Goal: Transaction & Acquisition: Purchase product/service

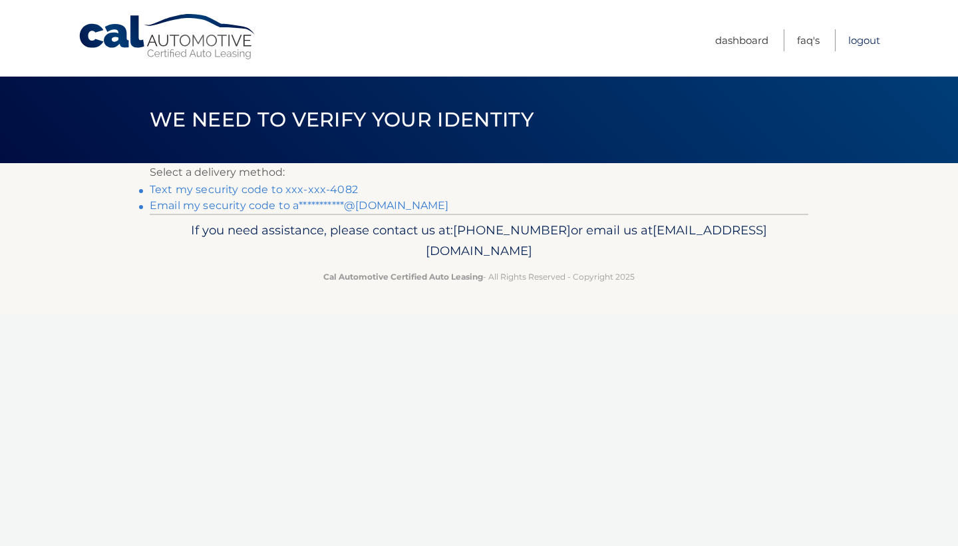
click at [862, 43] on link "Logout" at bounding box center [864, 40] width 32 height 22
click at [346, 186] on link "Text my security code to xxx-xxx-4082" at bounding box center [254, 189] width 208 height 13
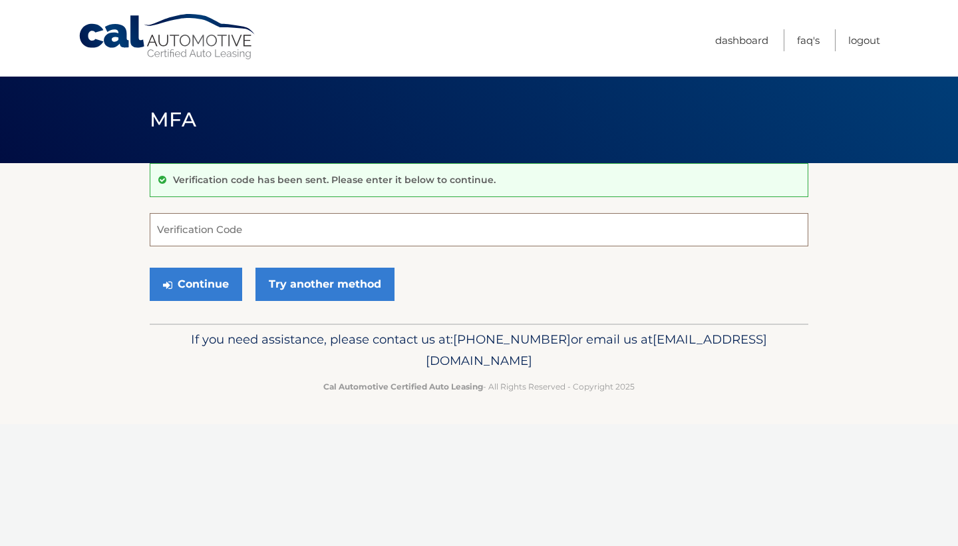
click at [276, 230] on input "Verification Code" at bounding box center [479, 229] width 659 height 33
type input "461237"
click at [203, 283] on button "Continue" at bounding box center [196, 284] width 92 height 33
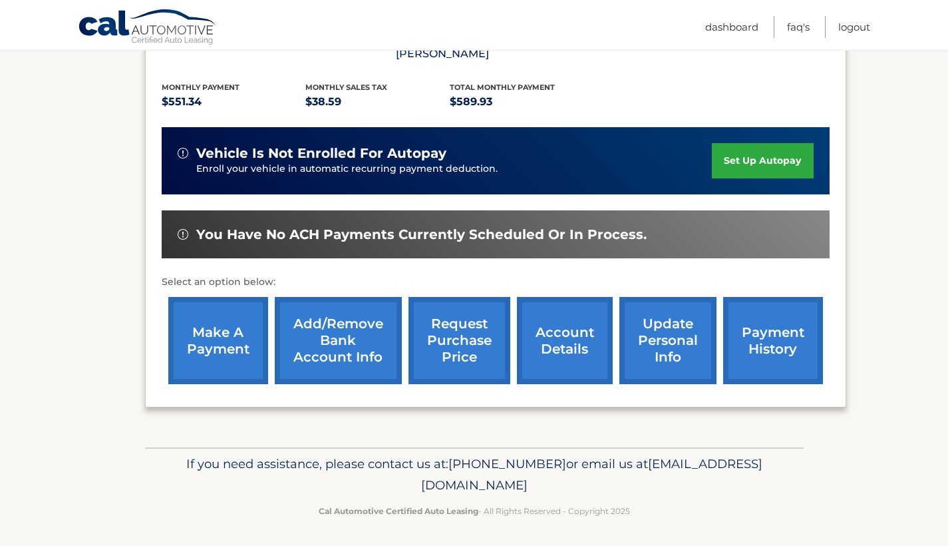
scroll to position [276, 0]
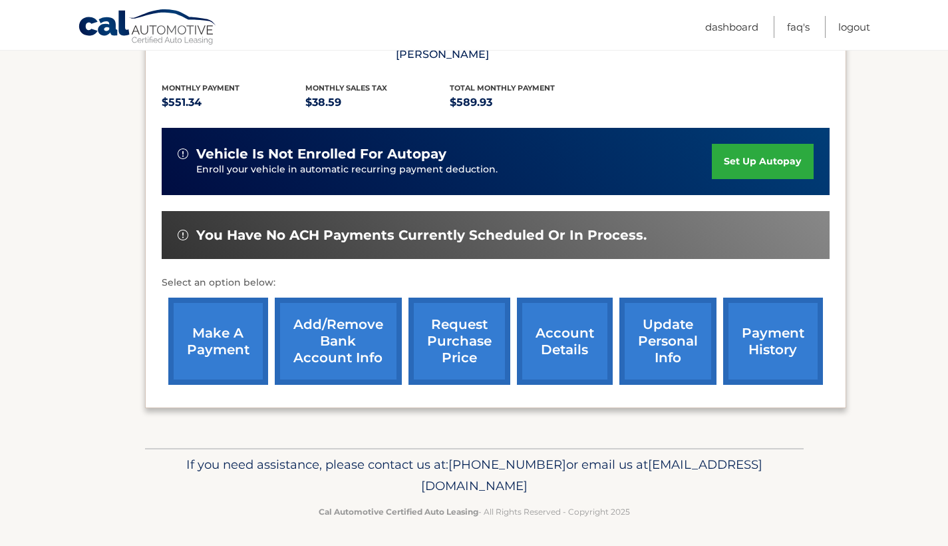
click at [243, 339] on link "make a payment" at bounding box center [218, 340] width 100 height 87
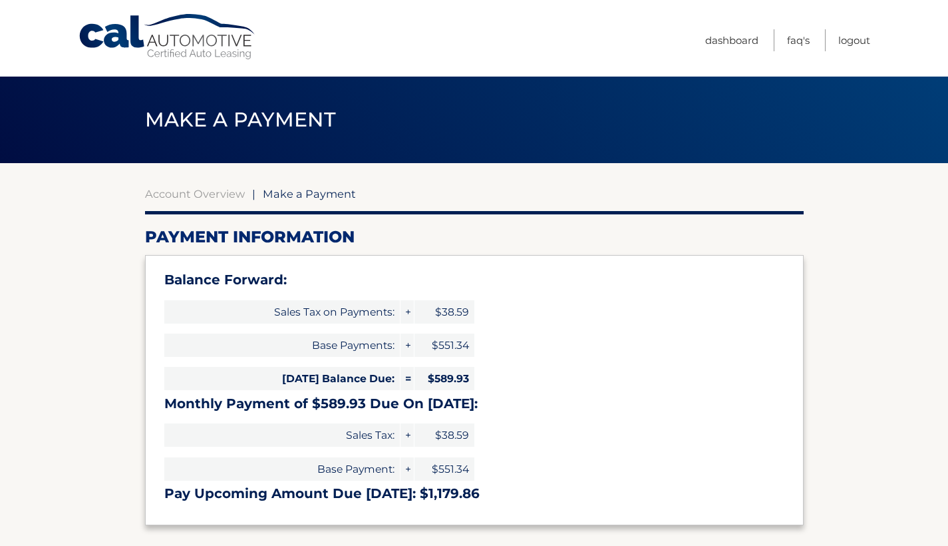
select select "ZjY2NzZmMWYtNDBjMi00M2ZmLWFkYjMtZmYyZDM0MmI5OTgw"
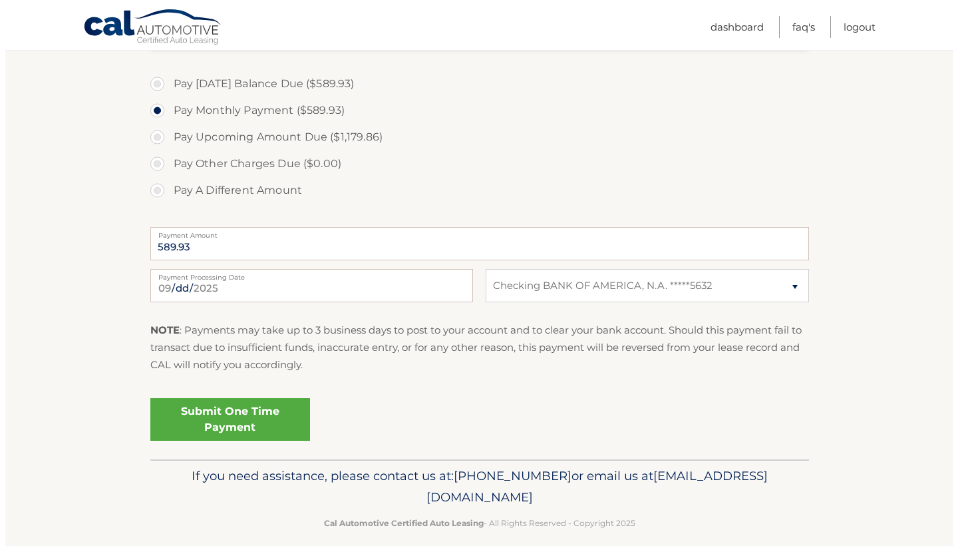
scroll to position [482, 0]
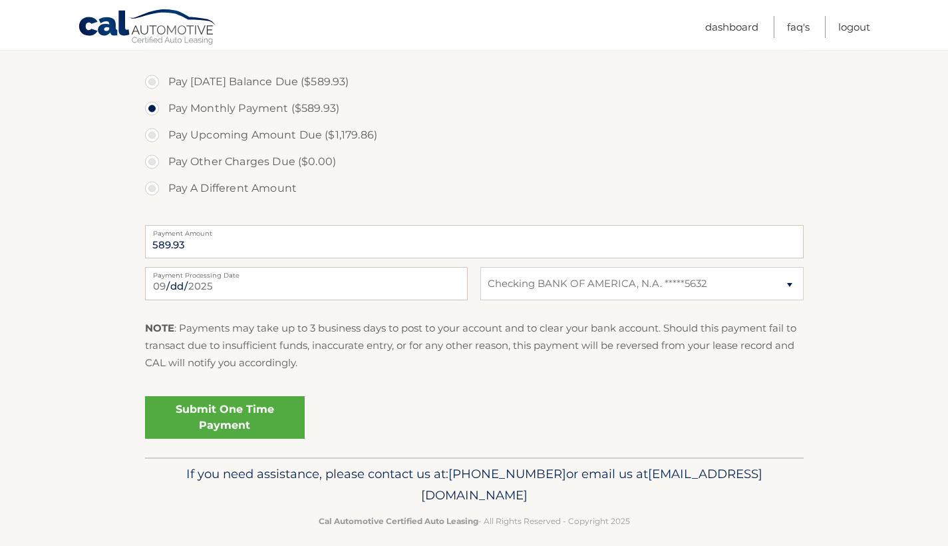
click at [268, 411] on link "Submit One Time Payment" at bounding box center [225, 417] width 160 height 43
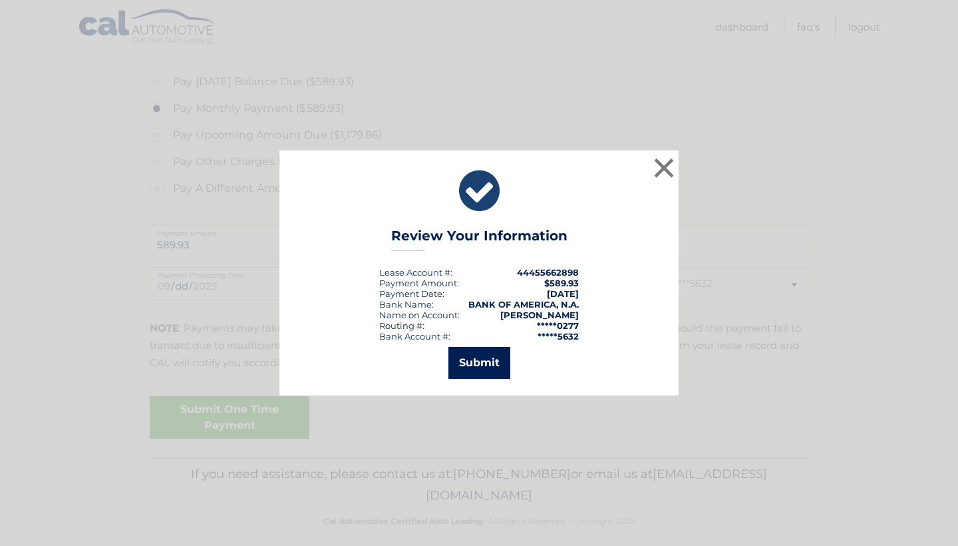
click at [471, 356] on button "Submit" at bounding box center [480, 363] width 62 height 32
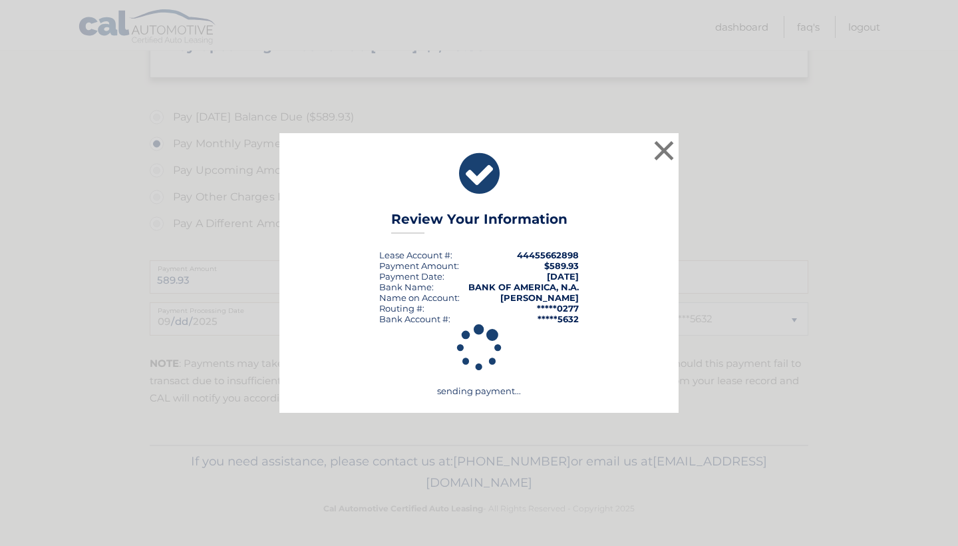
scroll to position [443, 0]
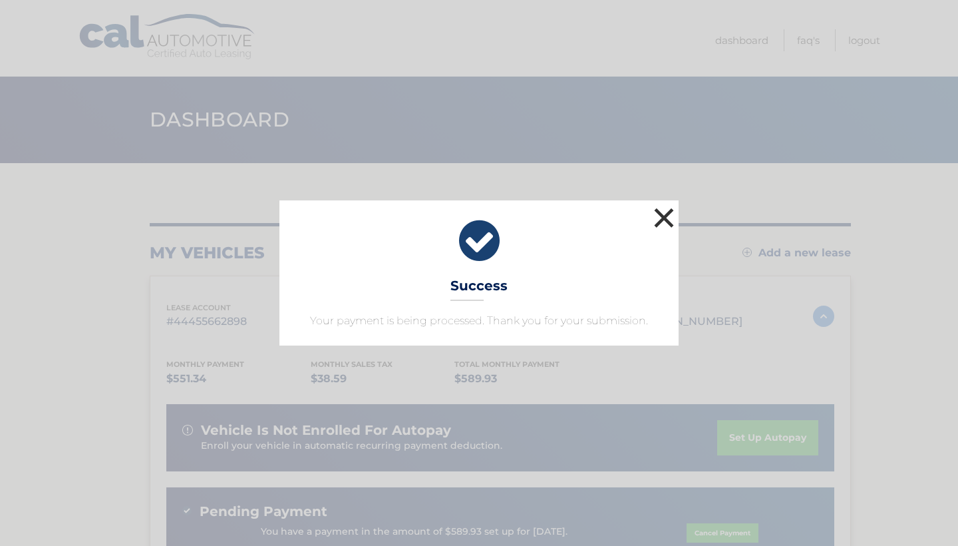
click at [665, 214] on button "×" at bounding box center [664, 217] width 27 height 27
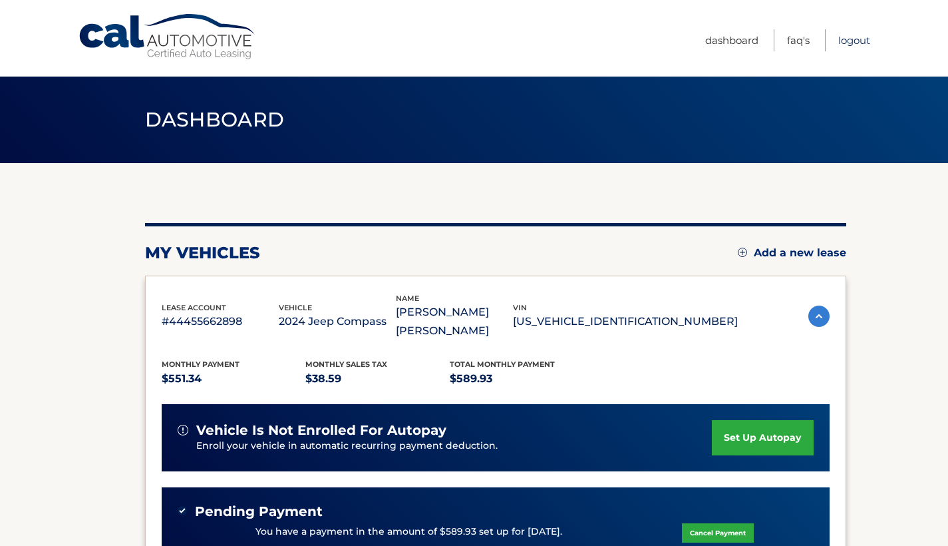
click at [852, 44] on link "Logout" at bounding box center [854, 40] width 32 height 22
